Goal: Task Accomplishment & Management: Use online tool/utility

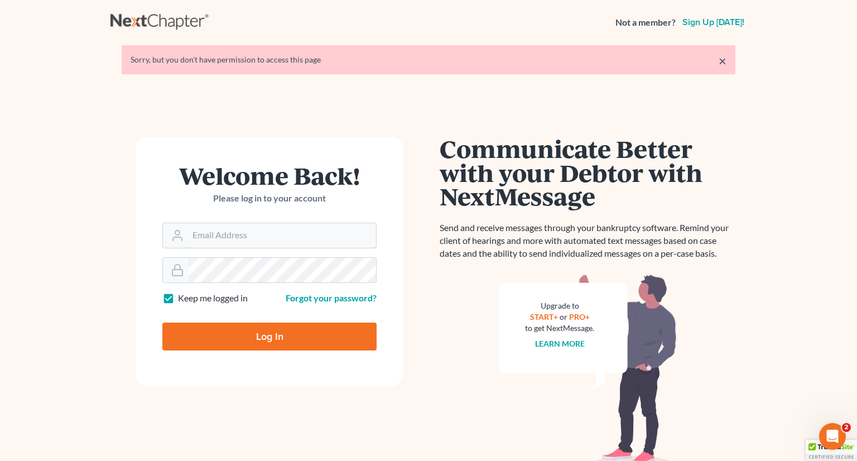
type input "[PERSON_NAME][EMAIL_ADDRESS][DOMAIN_NAME]"
click at [274, 342] on input "Log In" at bounding box center [269, 336] width 214 height 28
type input "Thinking..."
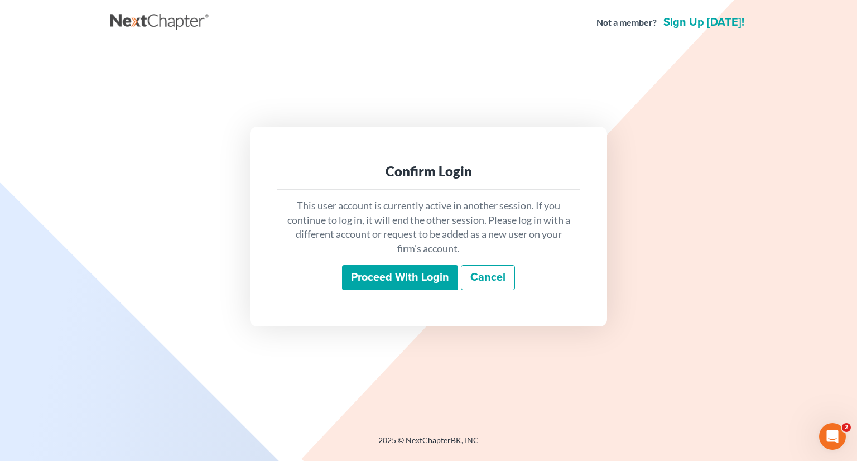
click at [397, 277] on input "Proceed with login" at bounding box center [400, 278] width 116 height 26
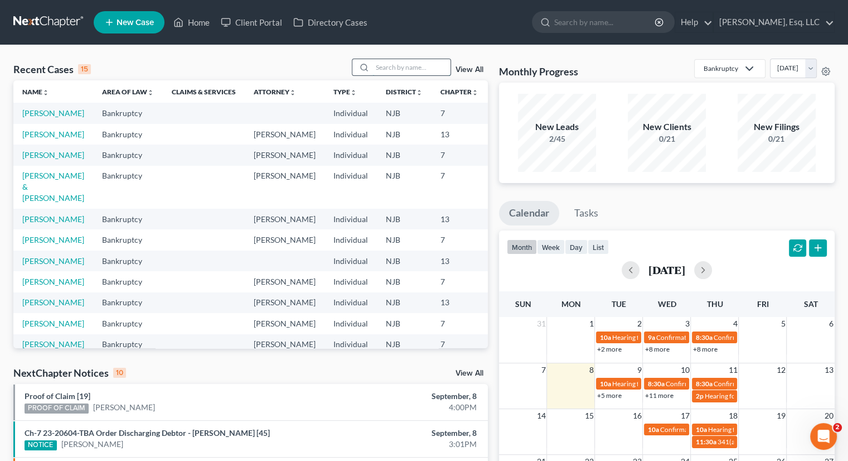
click at [384, 63] on input "search" at bounding box center [412, 67] width 78 height 16
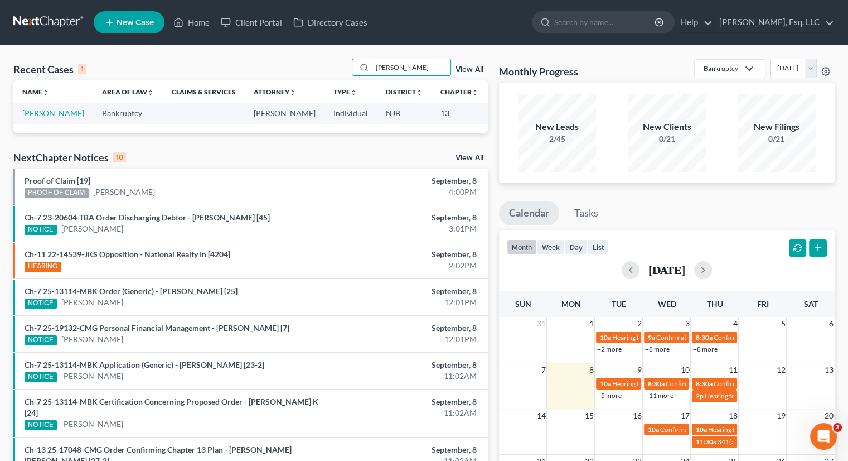
type input "vaca"
click at [24, 118] on link "Vaca, Delia" at bounding box center [53, 112] width 62 height 9
select select "0"
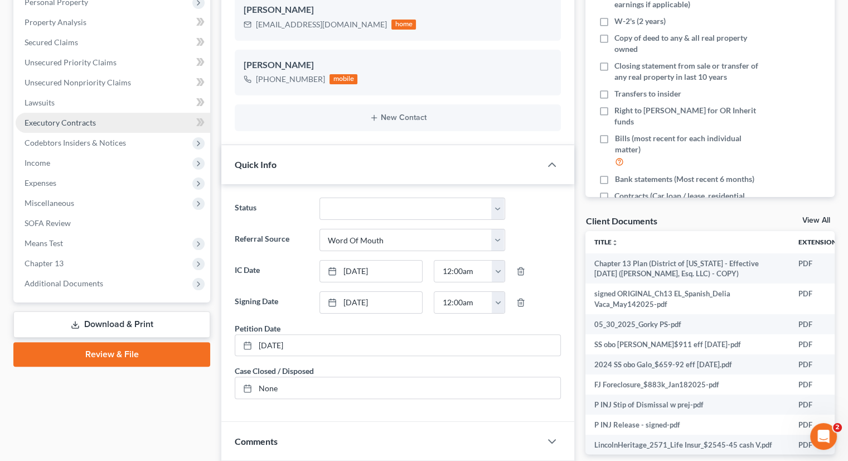
scroll to position [223, 0]
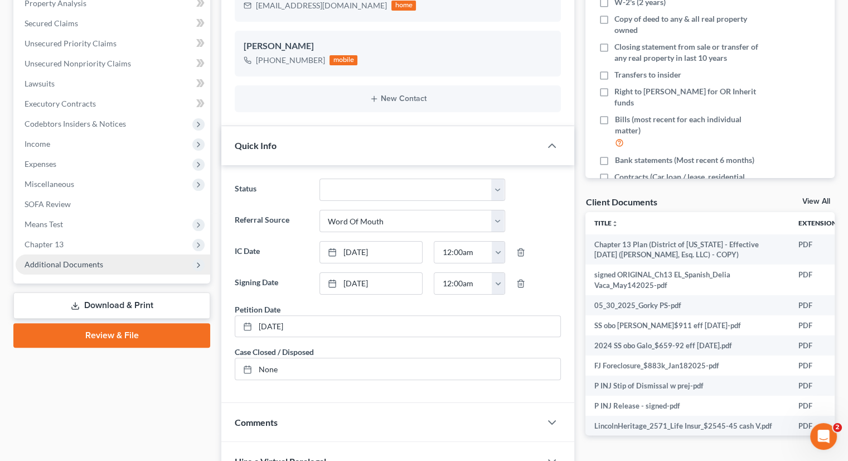
click at [78, 265] on span "Additional Documents" at bounding box center [64, 263] width 79 height 9
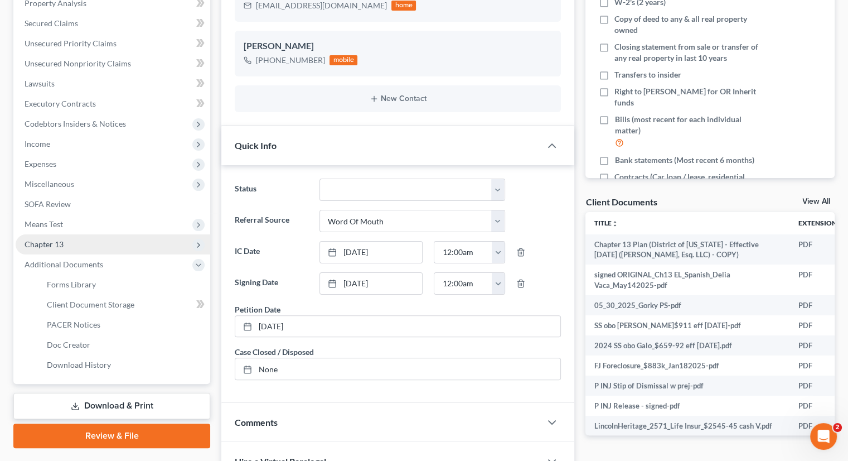
click at [71, 240] on span "Chapter 13" at bounding box center [113, 244] width 195 height 20
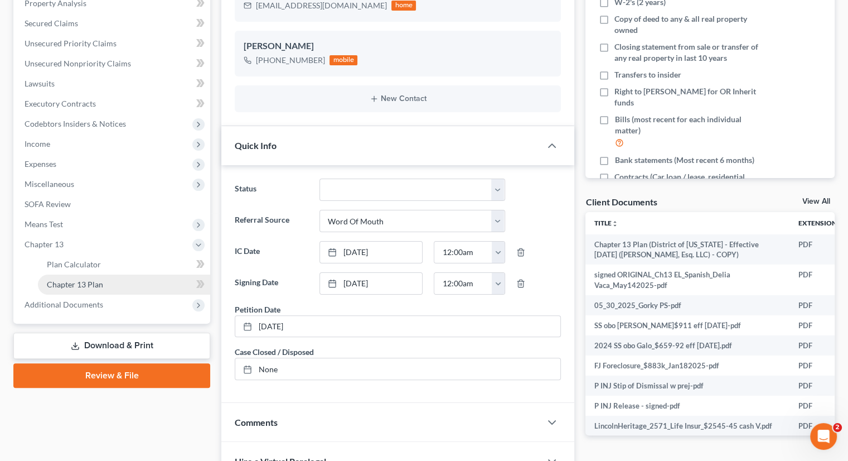
click at [89, 285] on span "Chapter 13 Plan" at bounding box center [75, 283] width 56 height 9
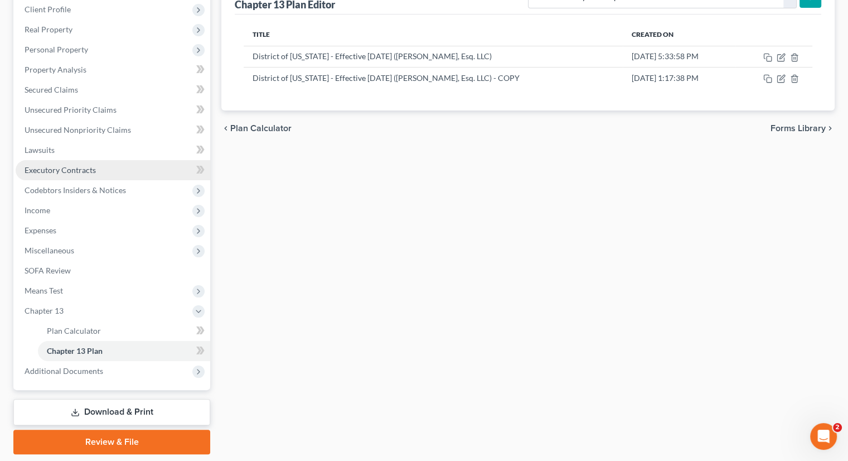
scroll to position [192, 0]
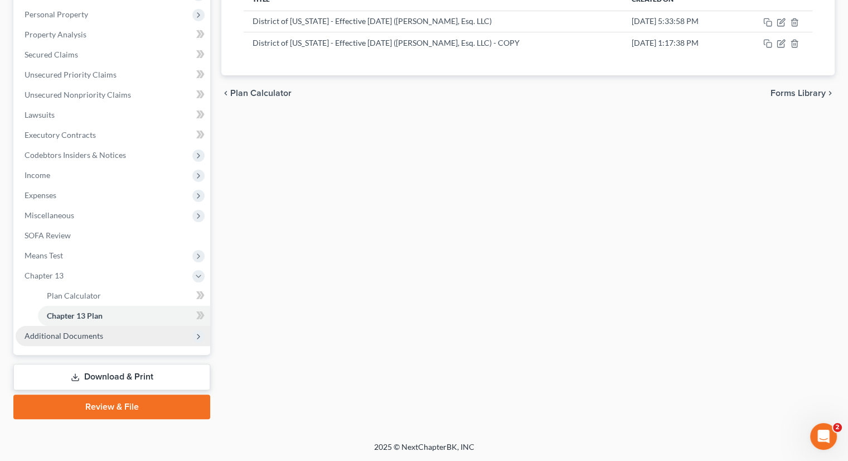
click at [76, 335] on span "Additional Documents" at bounding box center [64, 335] width 79 height 9
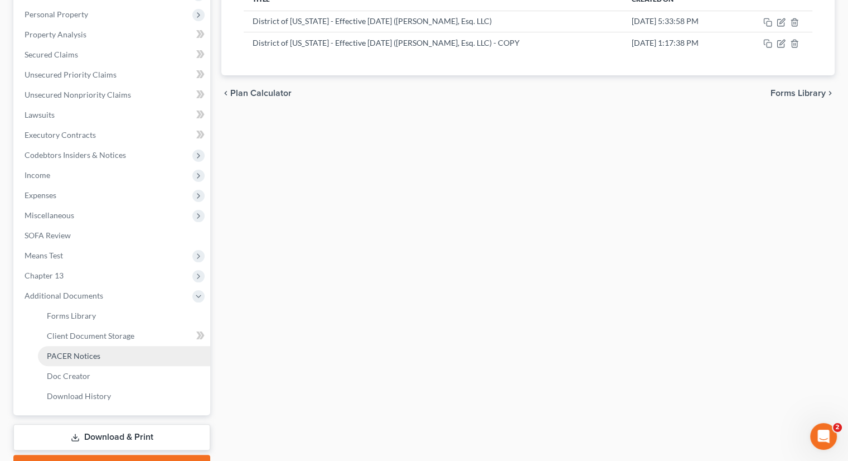
click at [85, 353] on span "PACER Notices" at bounding box center [74, 355] width 54 height 9
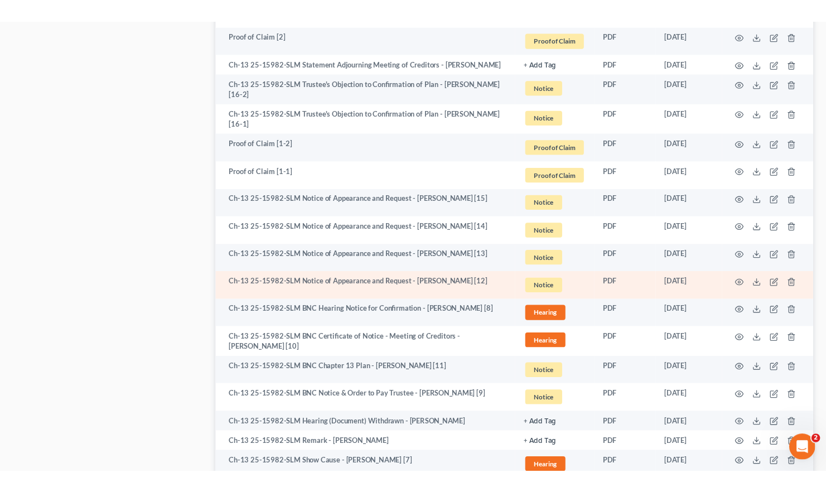
scroll to position [781, 0]
